Goal: Task Accomplishment & Management: Manage account settings

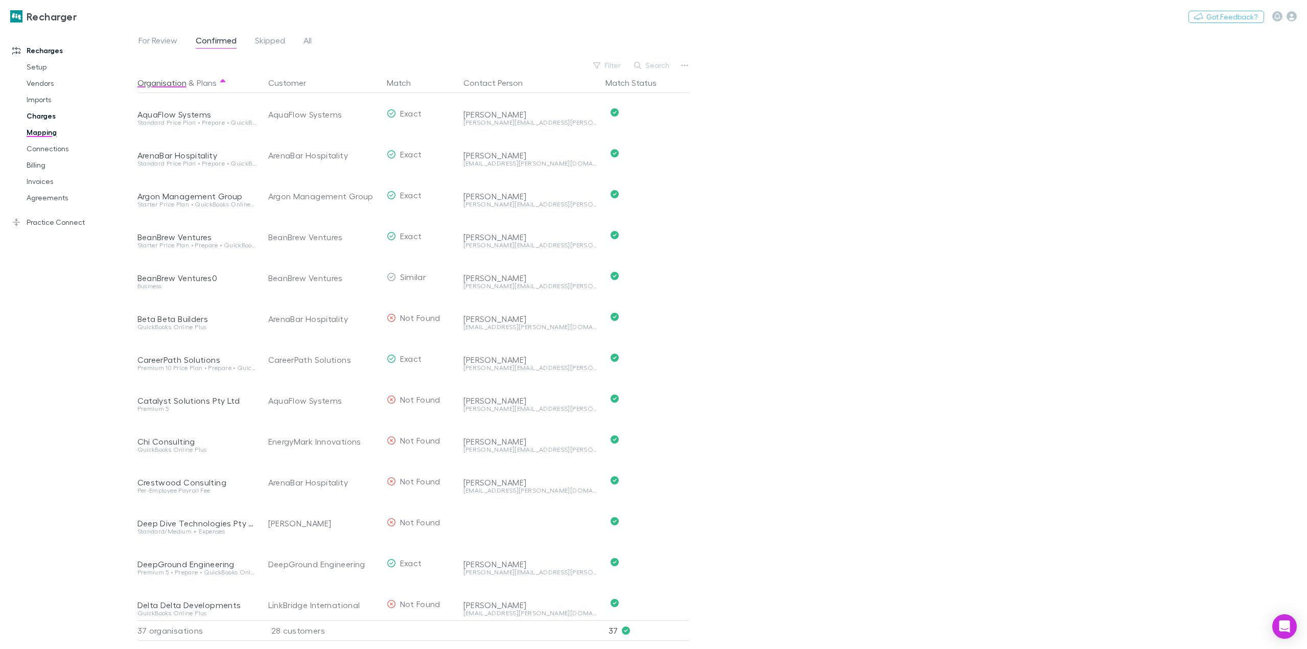
click at [43, 119] on link "Charges" at bounding box center [79, 116] width 127 height 16
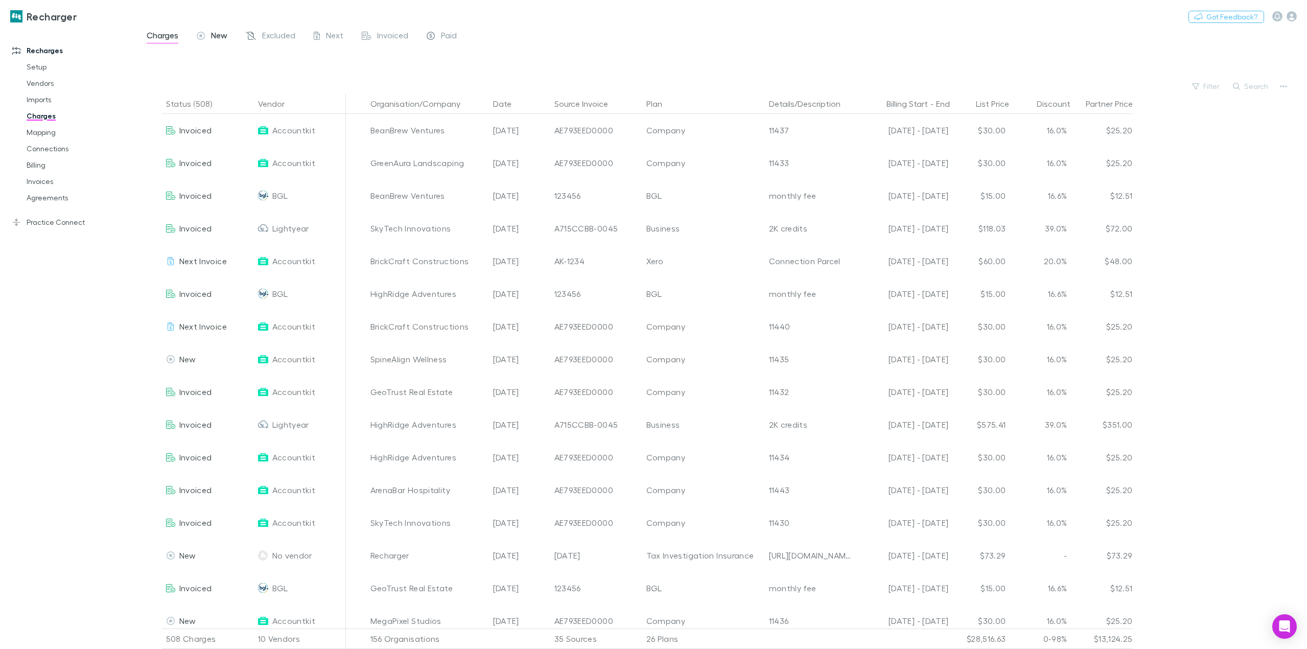
click at [225, 38] on span "New" at bounding box center [219, 36] width 16 height 13
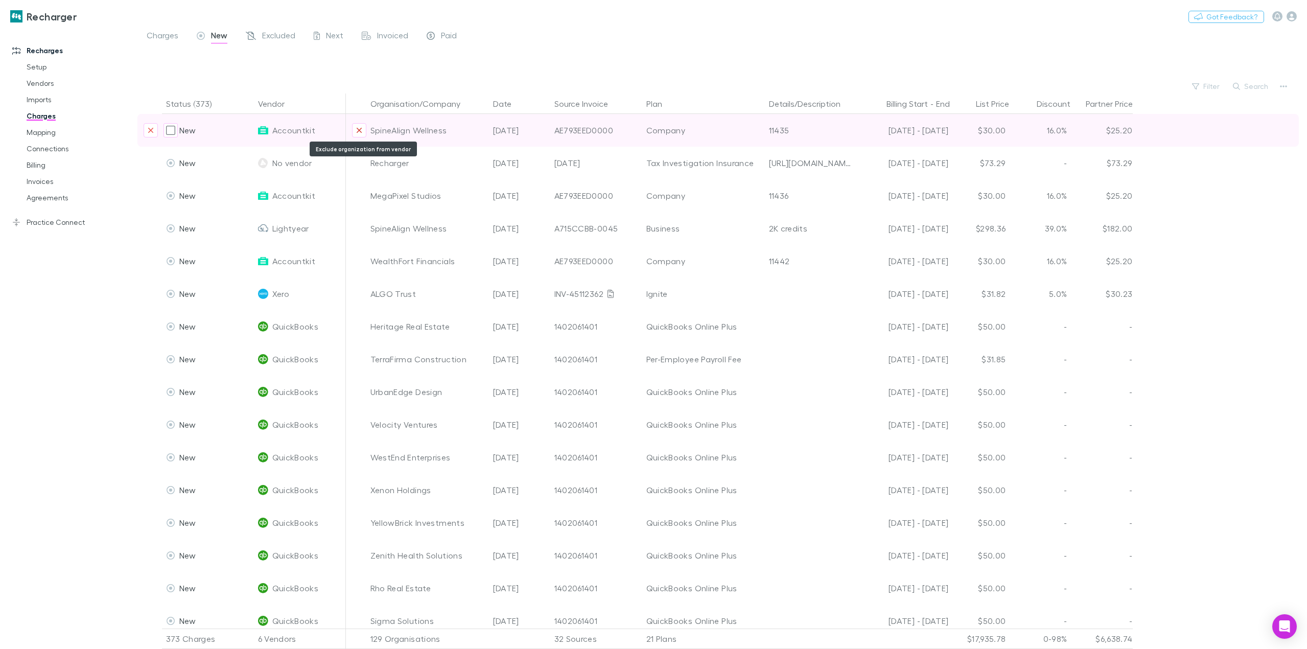
click at [358, 132] on icon "Exclude organization from vendor" at bounding box center [359, 130] width 6 height 8
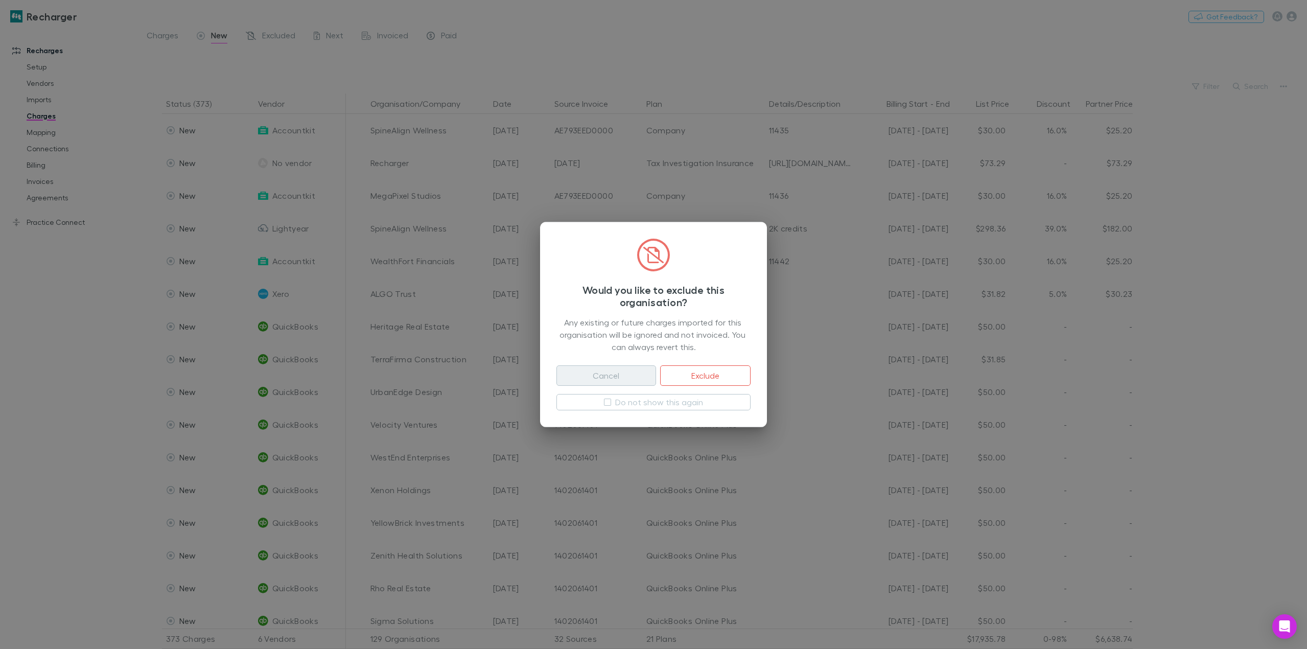
click at [591, 377] on button "Cancel" at bounding box center [606, 375] width 100 height 20
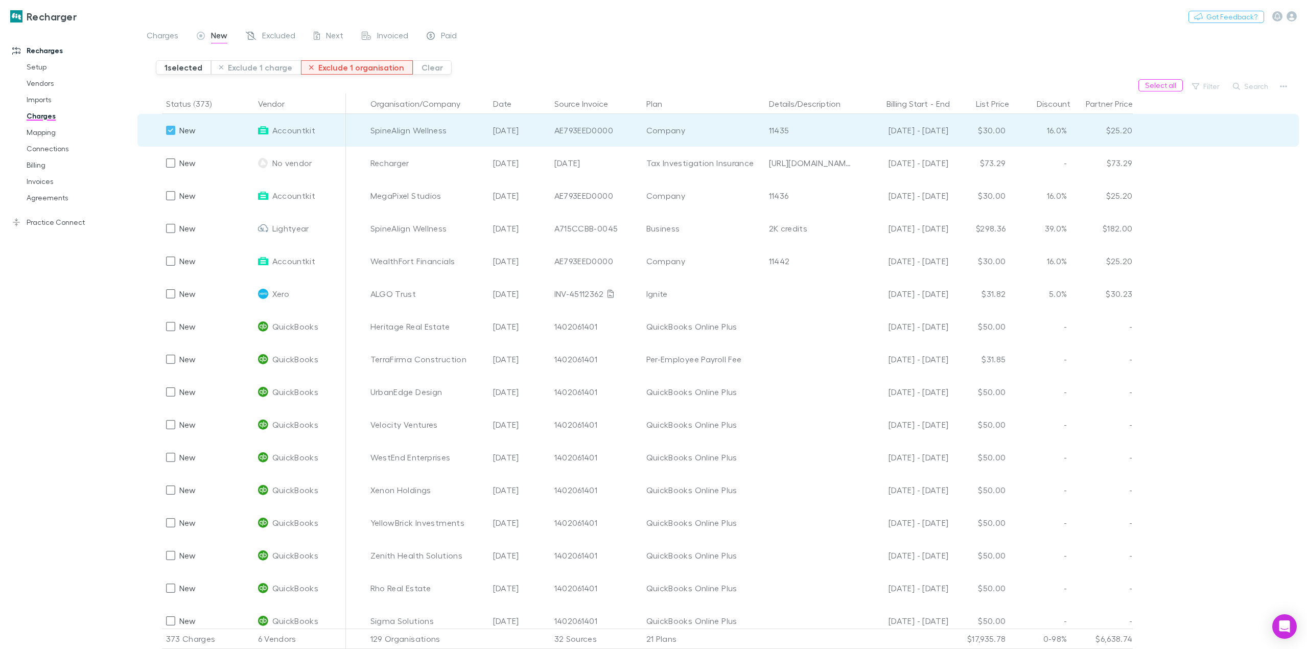
click at [334, 68] on button "Exclude 1 organisation" at bounding box center [357, 67] width 112 height 14
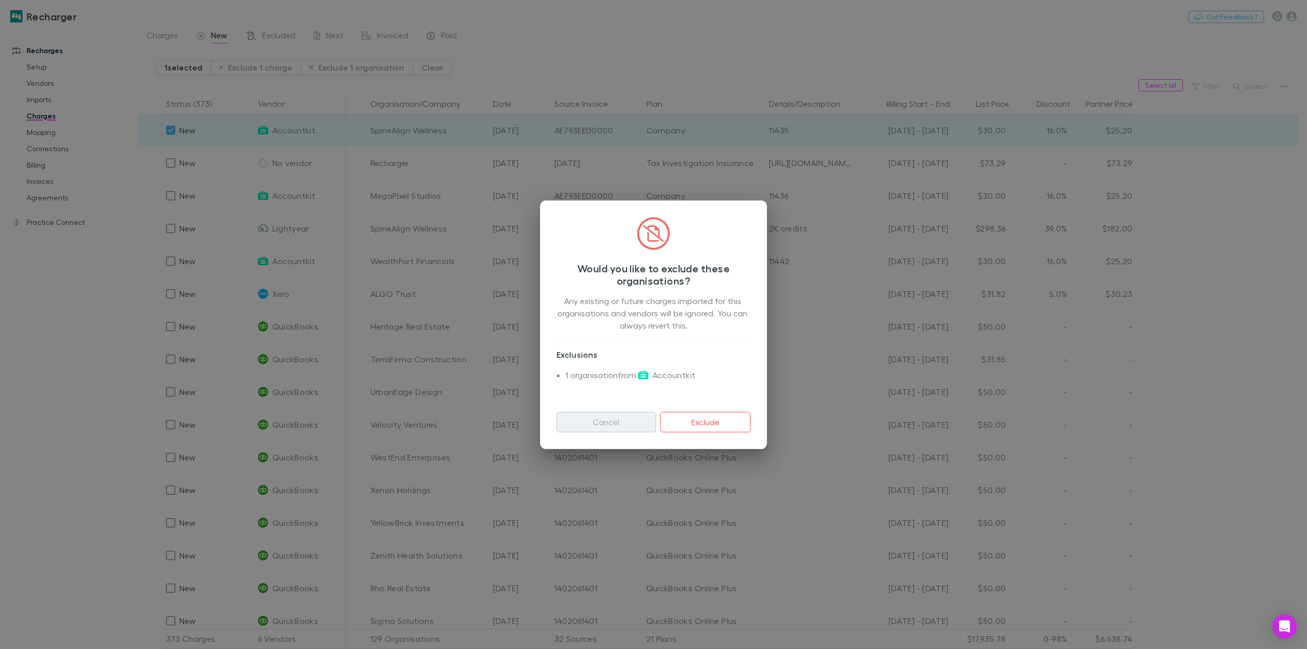
click at [613, 430] on button "Cancel" at bounding box center [606, 422] width 100 height 20
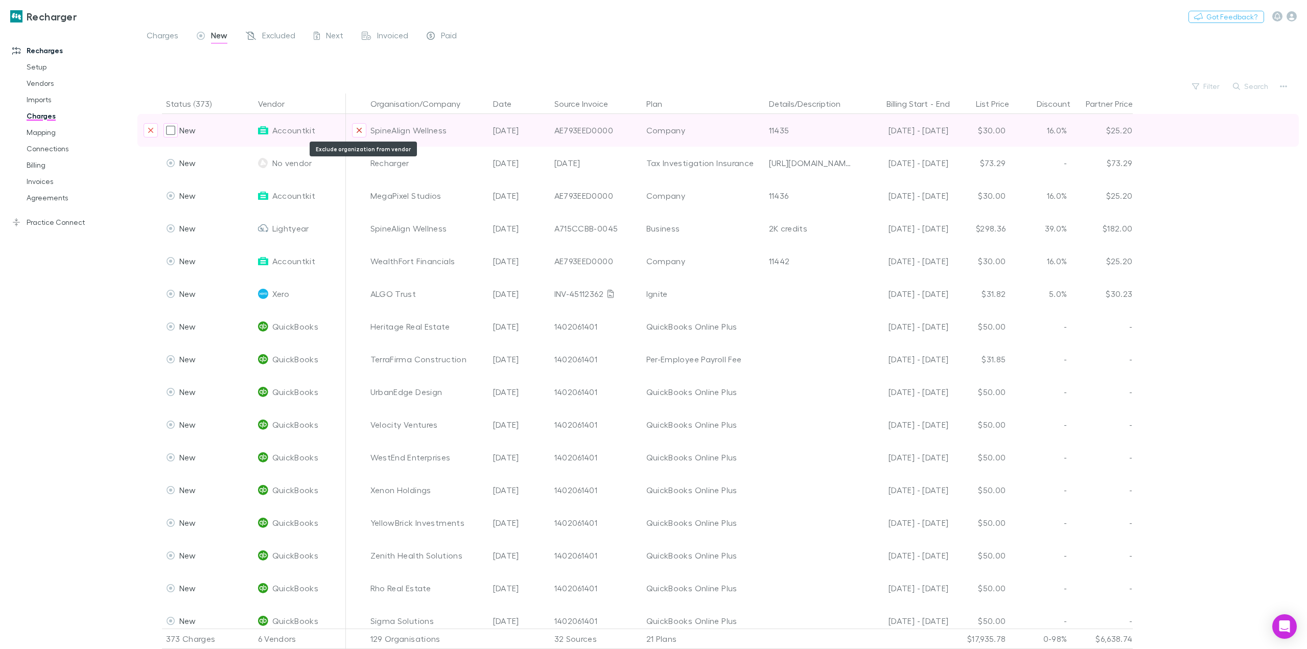
click at [359, 130] on icon "Exclude organization from vendor" at bounding box center [359, 130] width 5 height 5
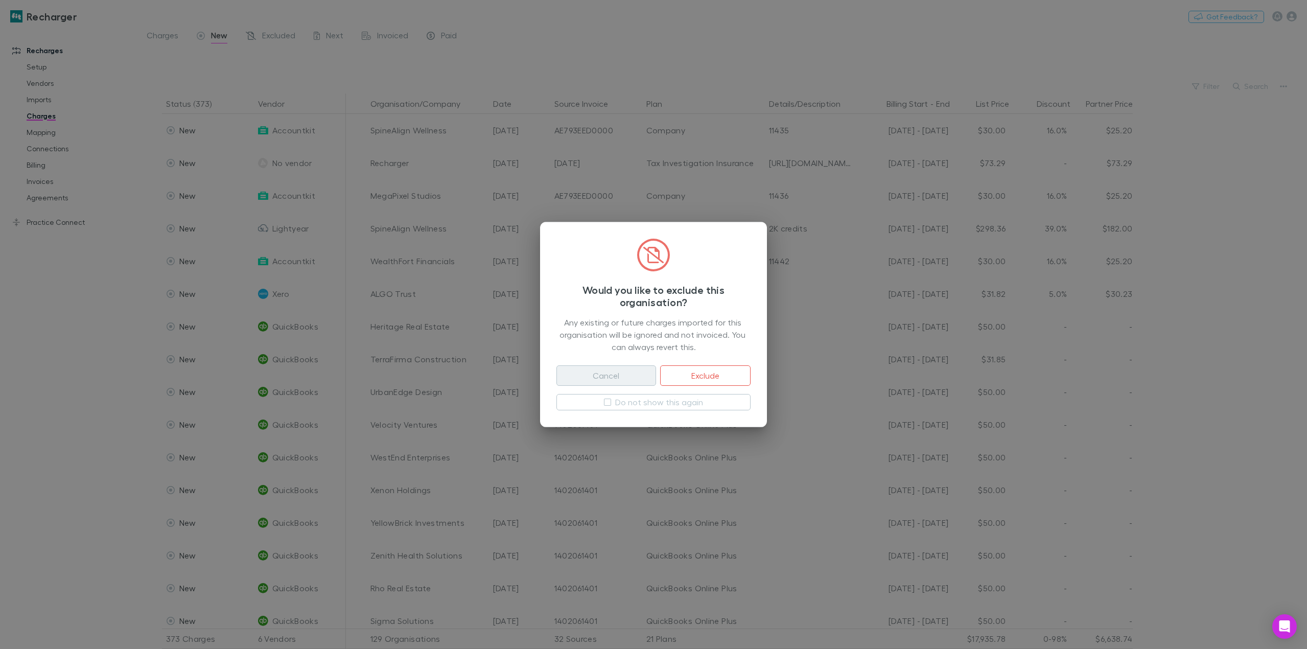
click at [611, 372] on button "Cancel" at bounding box center [606, 375] width 100 height 20
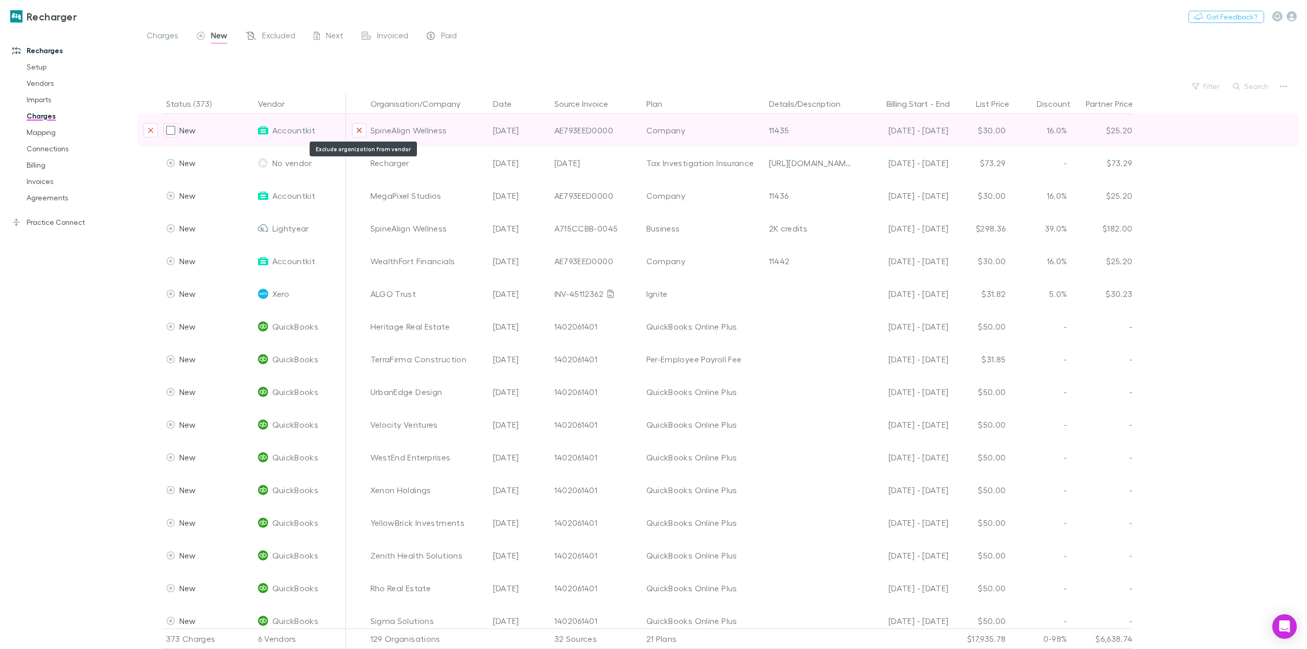
click at [359, 131] on icon "Exclude organization from vendor" at bounding box center [359, 130] width 5 height 5
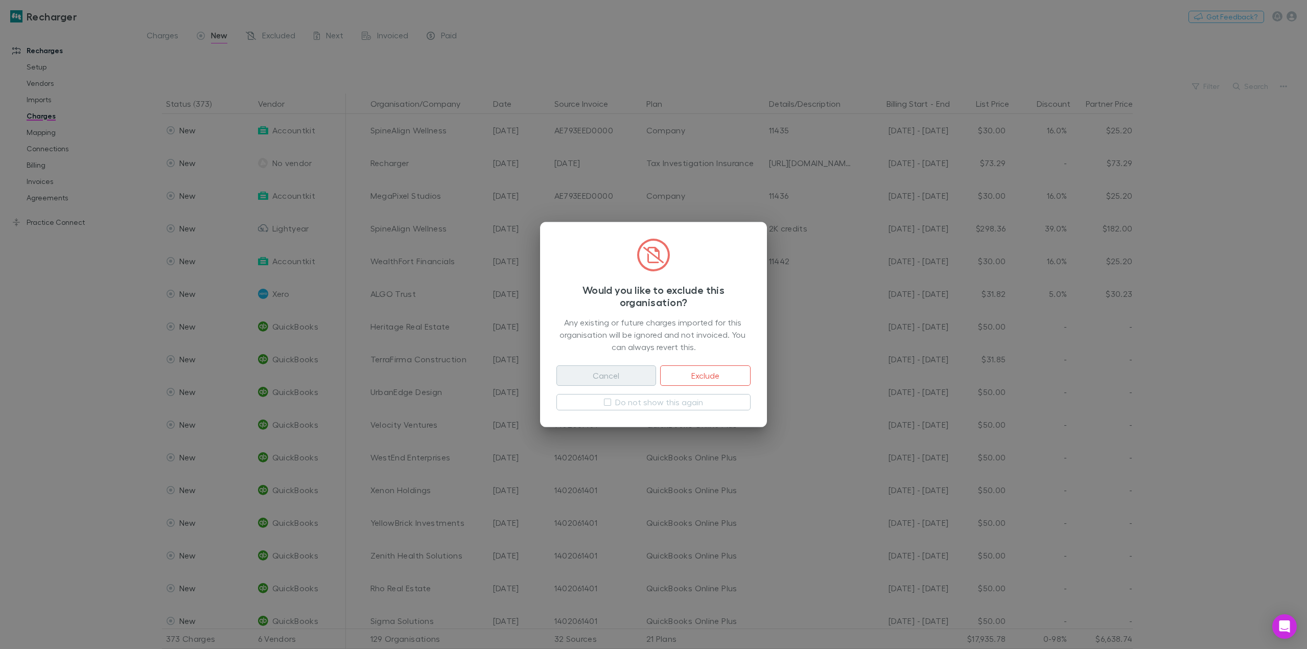
click at [610, 380] on button "Cancel" at bounding box center [606, 375] width 100 height 20
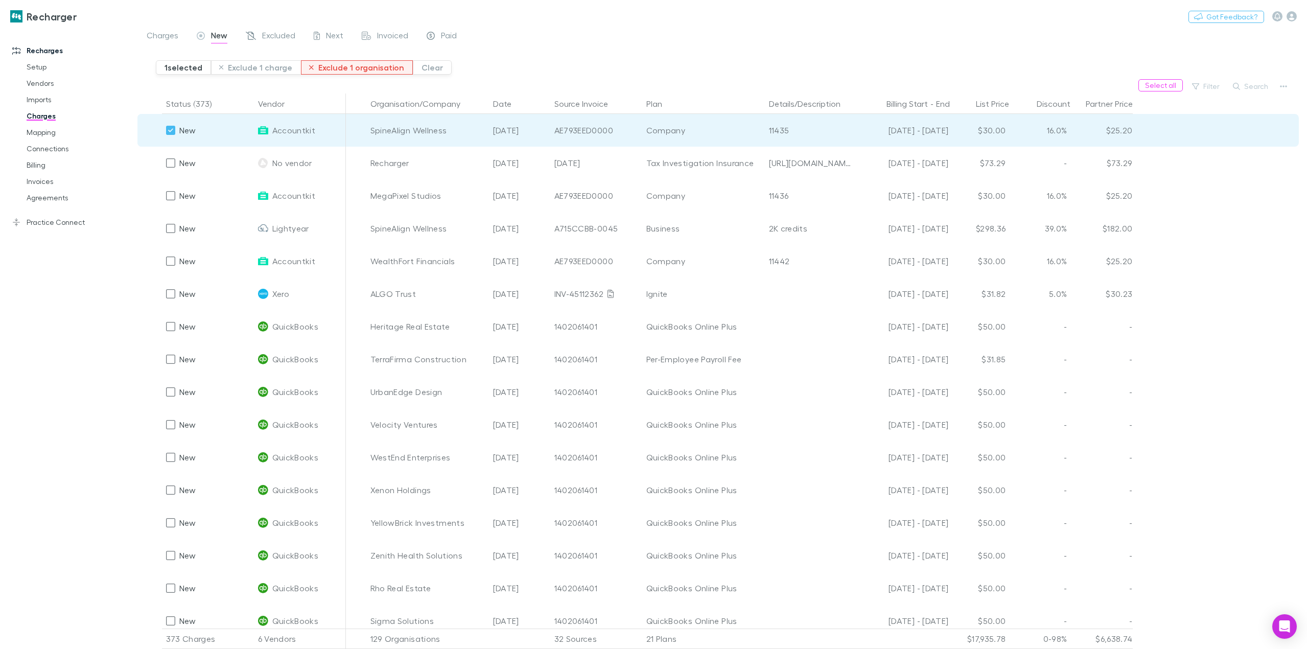
click at [357, 66] on button "Exclude 1 organisation" at bounding box center [357, 67] width 112 height 14
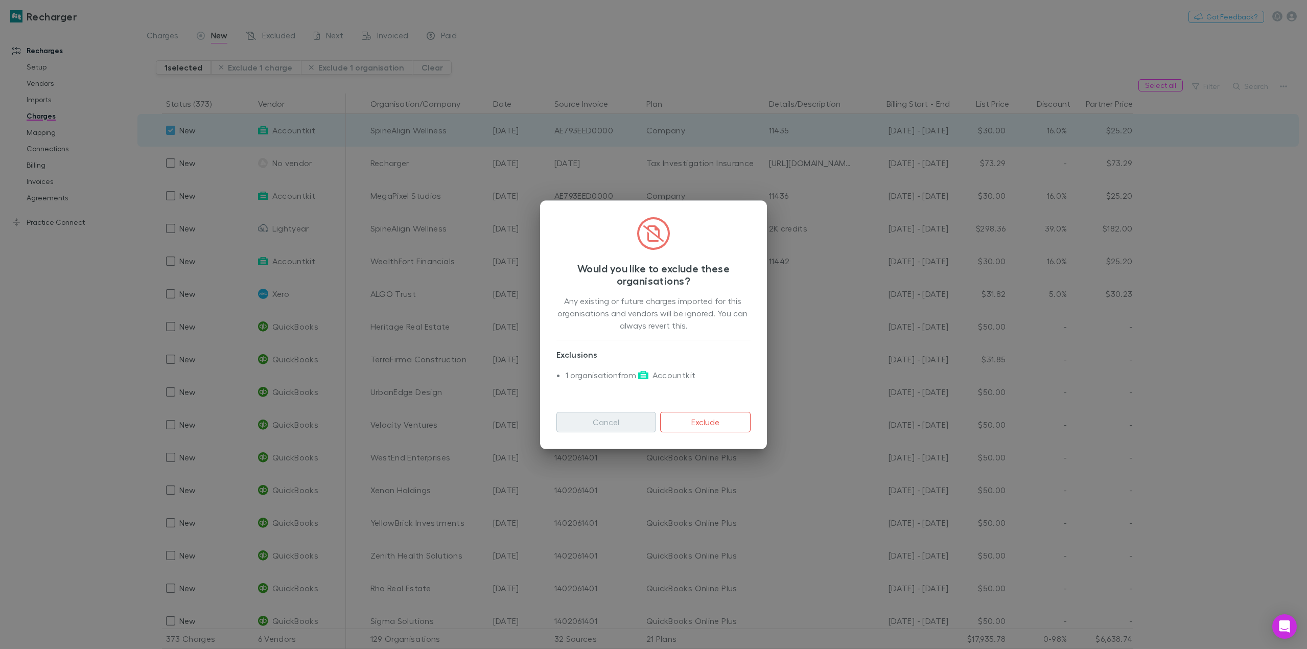
click at [626, 420] on button "Cancel" at bounding box center [606, 422] width 100 height 20
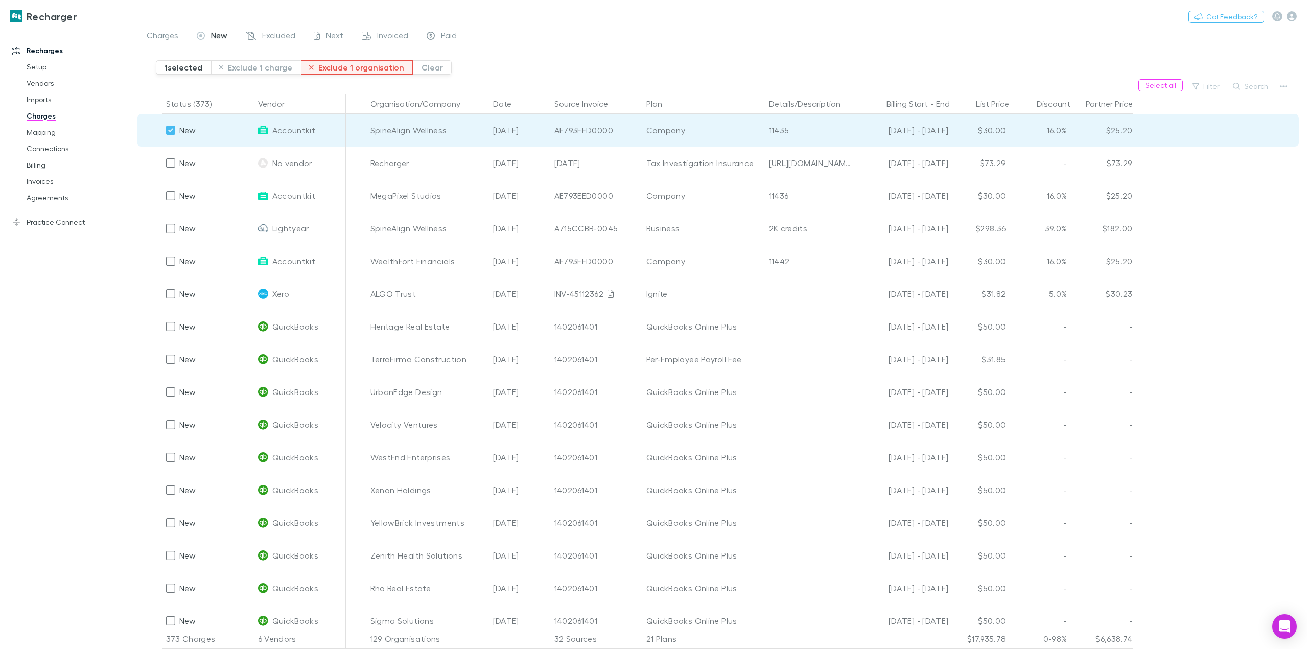
click at [347, 72] on button "Exclude 1 organisation" at bounding box center [357, 67] width 112 height 14
